Goal: Task Accomplishment & Management: Manage account settings

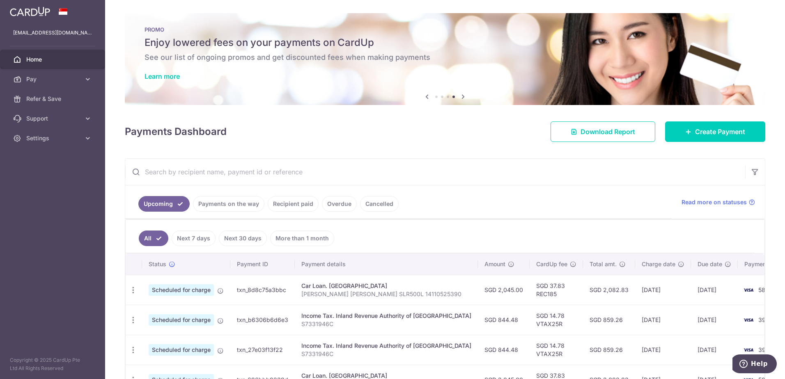
scroll to position [41, 0]
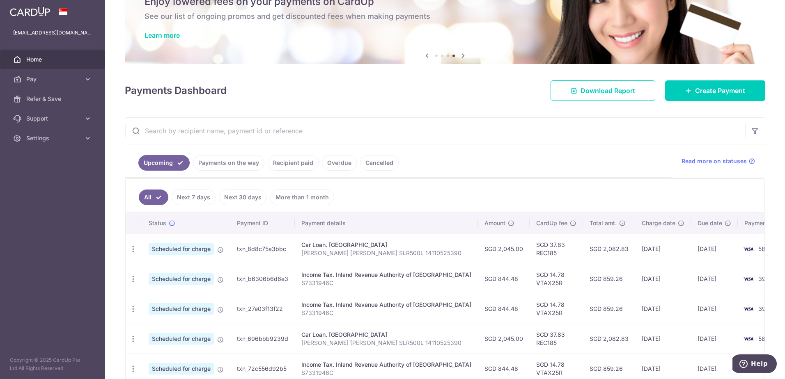
drag, startPoint x: 491, startPoint y: 279, endPoint x: 471, endPoint y: 279, distance: 19.7
click at [478, 279] on td "SGD 844.48" at bounding box center [504, 279] width 52 height 30
drag, startPoint x: 471, startPoint y: 279, endPoint x: 487, endPoint y: 289, distance: 18.1
click at [487, 289] on td "SGD 844.48" at bounding box center [504, 279] width 52 height 30
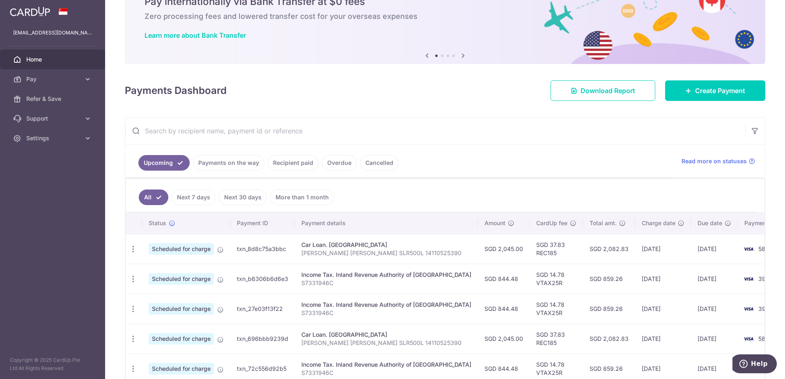
click at [42, 56] on span "Home" at bounding box center [53, 59] width 54 height 8
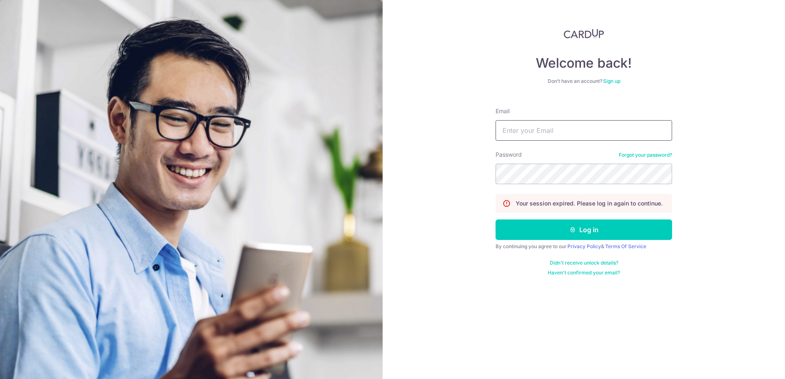
click at [528, 131] on input "Email" at bounding box center [584, 130] width 177 height 21
type input "[EMAIL_ADDRESS][DOMAIN_NAME]"
click at [551, 232] on button "Log in" at bounding box center [584, 230] width 177 height 21
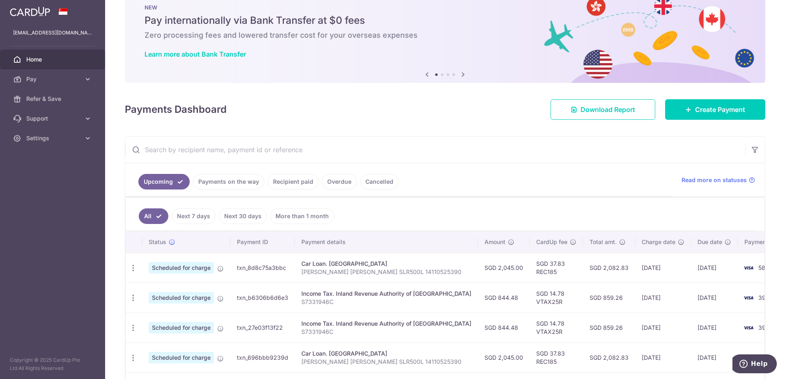
scroll to position [41, 0]
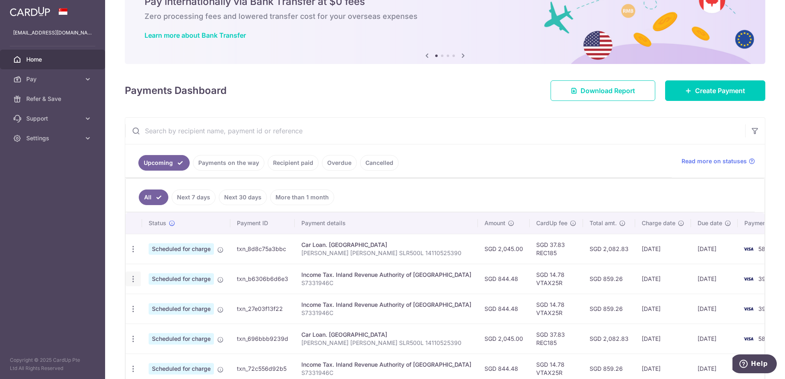
click at [131, 278] on icon "button" at bounding box center [133, 279] width 9 height 9
click at [165, 320] on span "Cancel payment" at bounding box center [176, 322] width 55 height 10
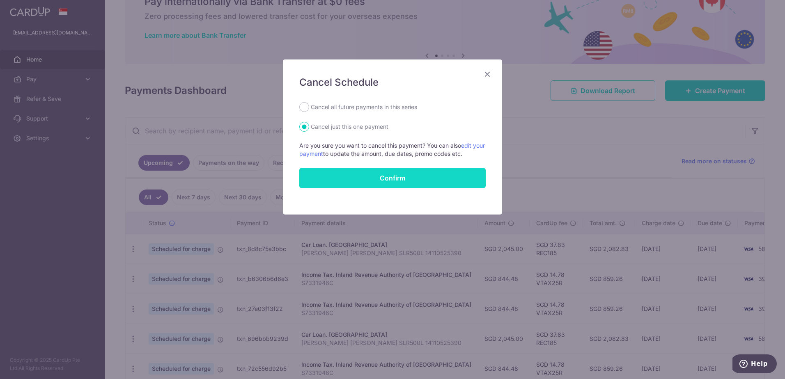
click at [371, 176] on button "Confirm" at bounding box center [392, 178] width 186 height 21
